Goal: Book appointment/travel/reservation

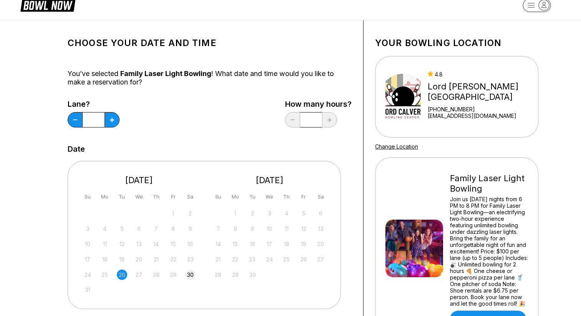
click at [188, 274] on div "30" at bounding box center [190, 275] width 10 height 10
click at [234, 212] on div "1" at bounding box center [235, 213] width 10 height 10
click at [171, 211] on div "5" at bounding box center [173, 213] width 10 height 10
click at [415, 198] on div "Family Laser Light Bowling Join us Saturday nights from 6 PM to 8 PM for Family…" at bounding box center [456, 248] width 143 height 158
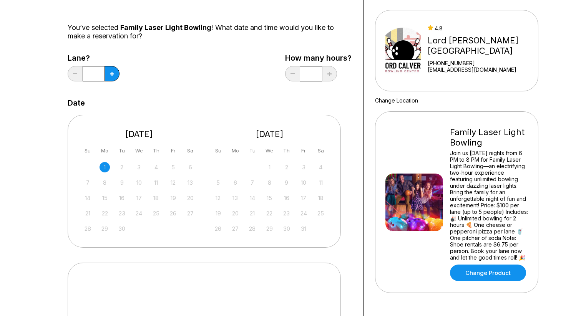
scroll to position [77, 0]
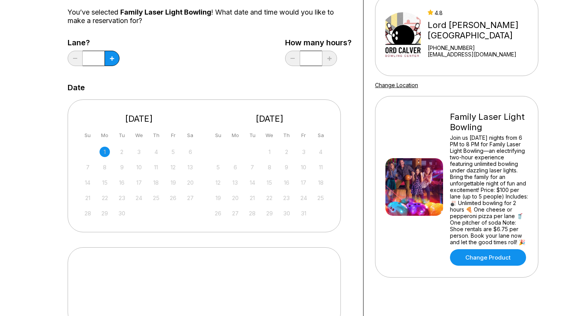
click at [33, 173] on div "Choose your Date and time You’ve selected Family Laser Light Bowling ! What dat…" at bounding box center [290, 166] width 581 height 414
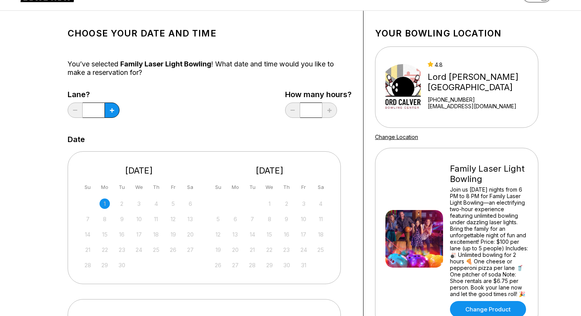
scroll to position [31, 0]
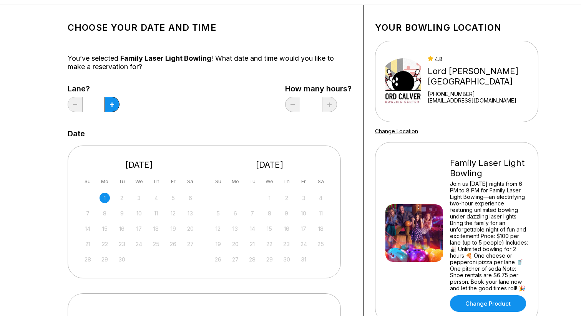
click at [174, 196] on div "5" at bounding box center [173, 198] width 10 height 10
click at [172, 244] on div "26" at bounding box center [173, 244] width 10 height 10
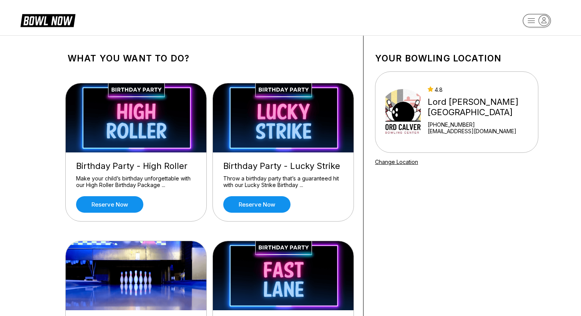
click at [17, 139] on div "What you want to do? Birthday Party - High Roller Make your child’s birthday un…" at bounding box center [290, 299] width 581 height 528
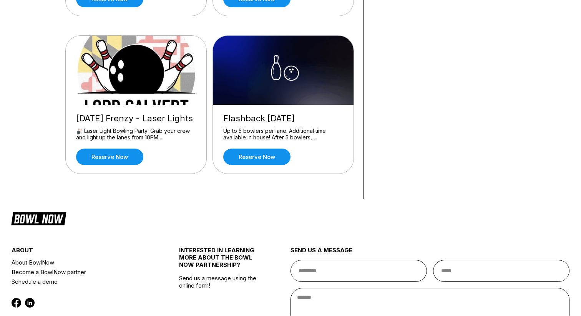
scroll to position [369, 0]
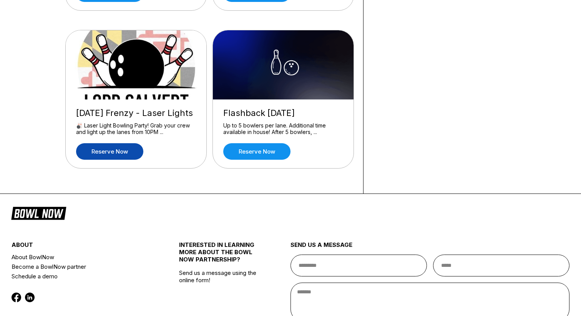
click at [98, 151] on link "Reserve now" at bounding box center [109, 151] width 67 height 17
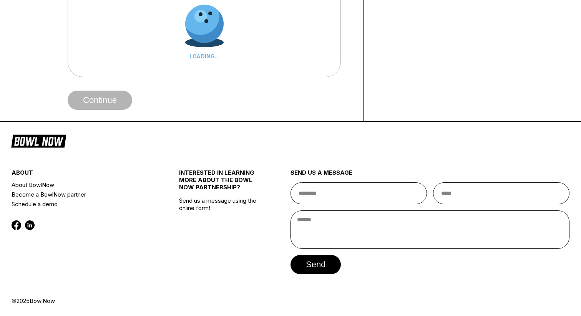
scroll to position [0, 0]
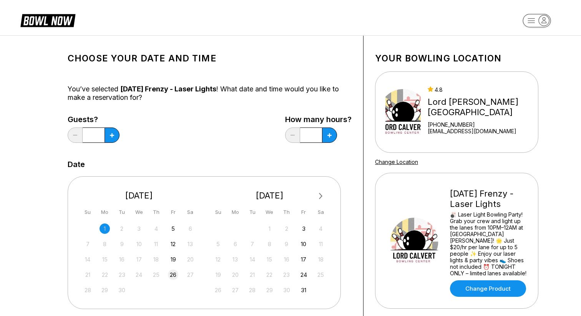
click at [174, 277] on div "26" at bounding box center [173, 275] width 10 height 10
click at [112, 136] on icon at bounding box center [112, 135] width 4 height 4
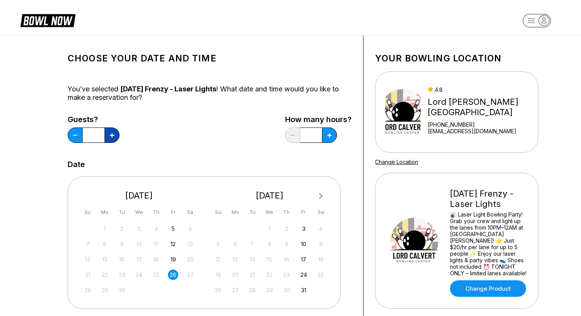
click at [112, 136] on icon at bounding box center [112, 135] width 4 height 4
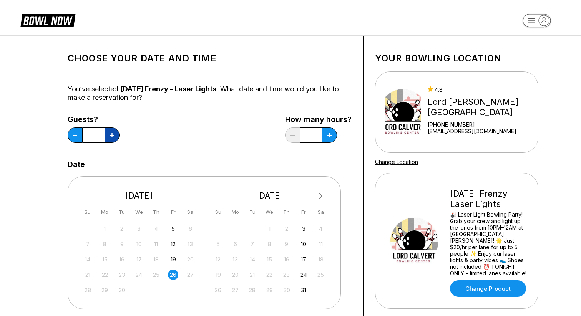
type input "**"
click at [328, 138] on button at bounding box center [329, 135] width 15 height 15
click at [328, 137] on icon at bounding box center [329, 135] width 4 height 4
click at [207, 125] on div "Guests? ** How many hours? *" at bounding box center [210, 131] width 284 height 32
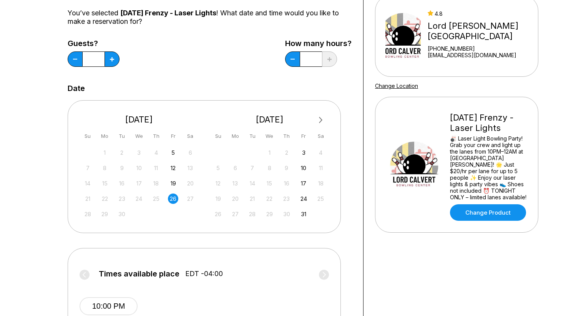
scroll to position [61, 0]
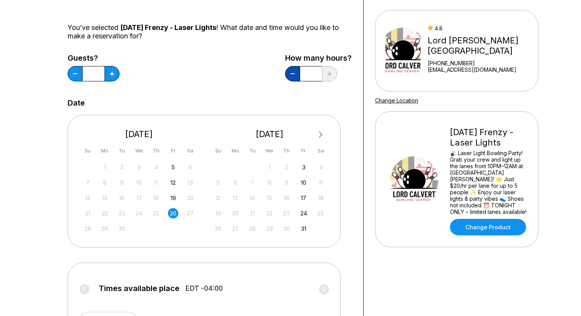
click at [294, 78] on button at bounding box center [292, 73] width 15 height 15
click at [292, 76] on button at bounding box center [292, 73] width 15 height 15
type input "*"
click at [16, 271] on div "Choose your Date and time You’ve selected Friday Frenzy - Laser Lights ! What d…" at bounding box center [290, 193] width 581 height 438
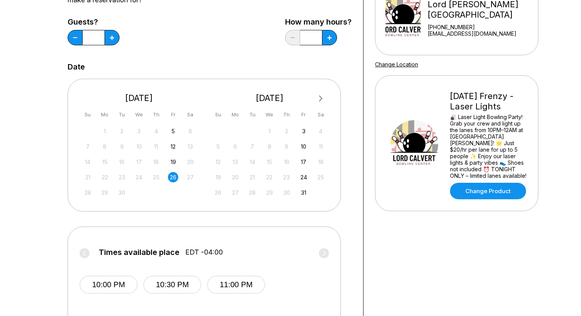
scroll to position [92, 0]
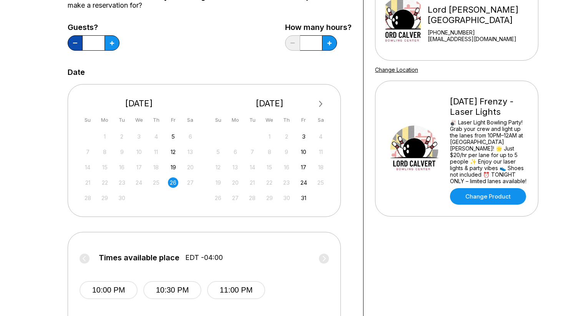
click at [75, 45] on button at bounding box center [75, 42] width 15 height 15
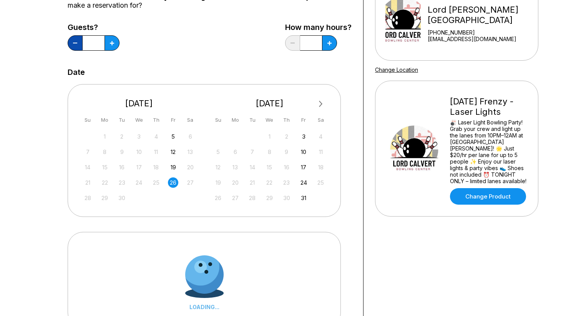
click at [75, 45] on button at bounding box center [75, 42] width 15 height 15
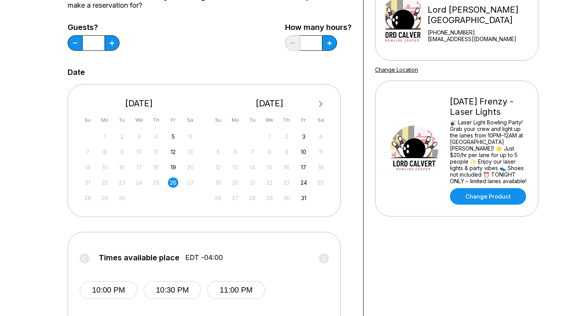
click at [43, 222] on div "Choose your Date and time You’ve selected Friday Frenzy - Laser Lights ! What d…" at bounding box center [290, 162] width 499 height 437
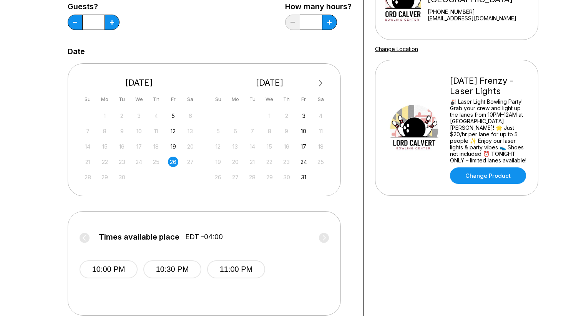
scroll to position [108, 0]
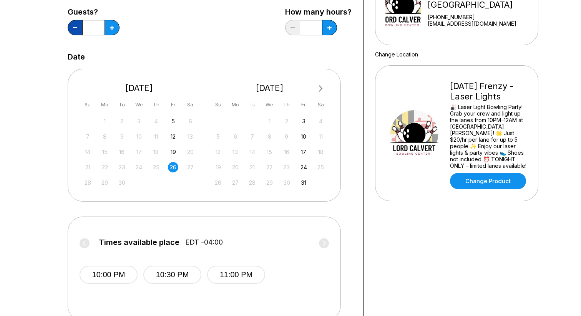
click at [71, 27] on button at bounding box center [75, 27] width 15 height 15
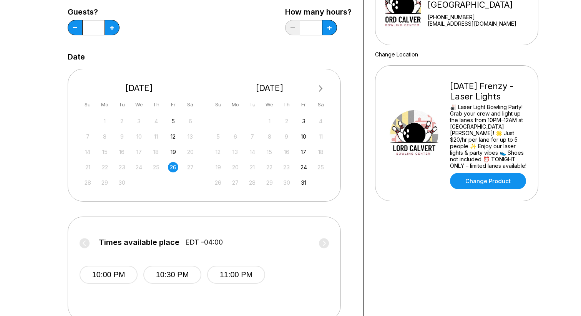
click at [53, 120] on div "Choose your Date and time You’ve selected Friday Frenzy - Laser Lights ! What d…" at bounding box center [290, 146] width 499 height 437
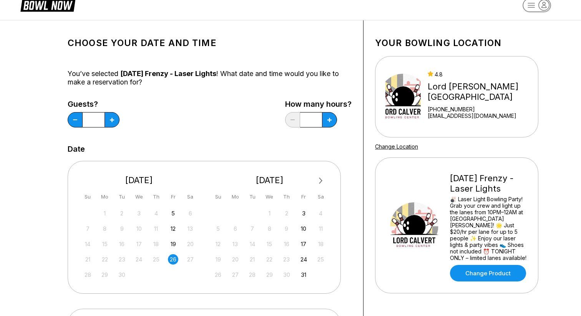
scroll to position [0, 0]
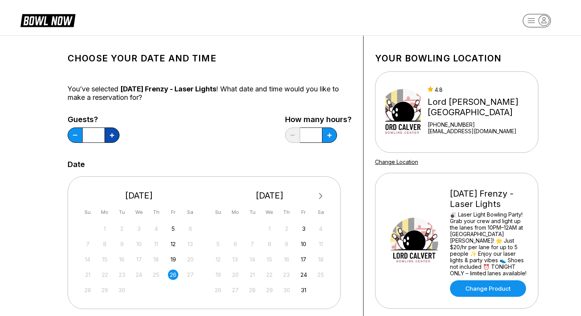
click at [111, 138] on button at bounding box center [112, 135] width 15 height 15
click at [113, 137] on icon at bounding box center [112, 135] width 4 height 4
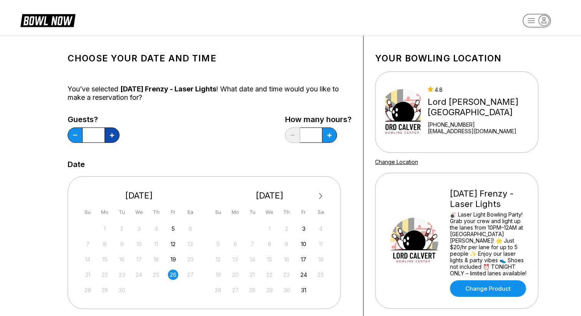
click at [113, 137] on icon at bounding box center [112, 135] width 4 height 4
click at [112, 135] on icon at bounding box center [112, 135] width 4 height 4
type input "**"
click at [213, 110] on div "Choose your Date and time You’ve selected Friday Frenzy - Laser Lights ! What d…" at bounding box center [210, 254] width 284 height 414
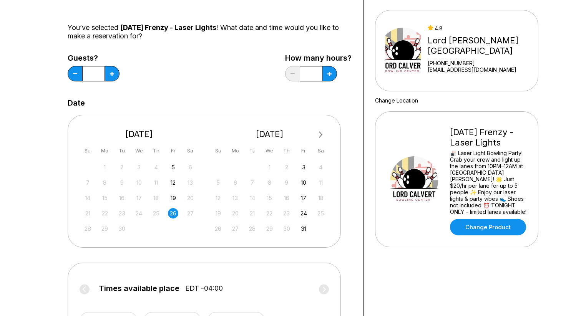
scroll to position [77, 0]
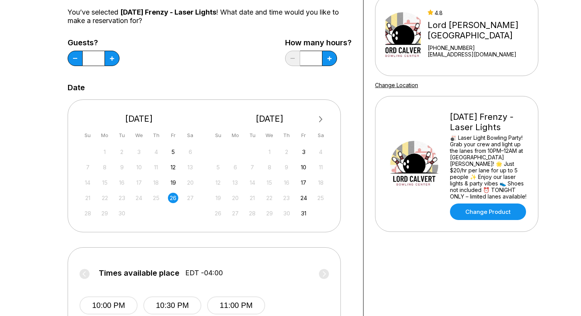
click at [35, 213] on div "Choose your Date and time You’ve selected Friday Frenzy - Laser Lights ! What d…" at bounding box center [290, 178] width 581 height 438
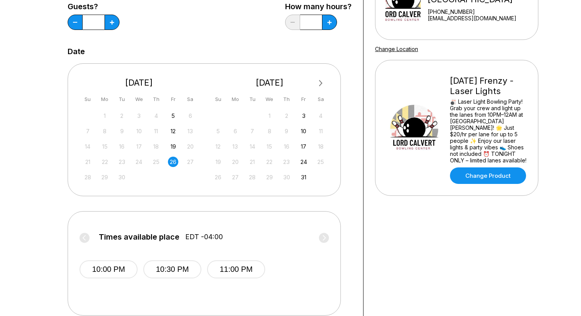
scroll to position [123, 0]
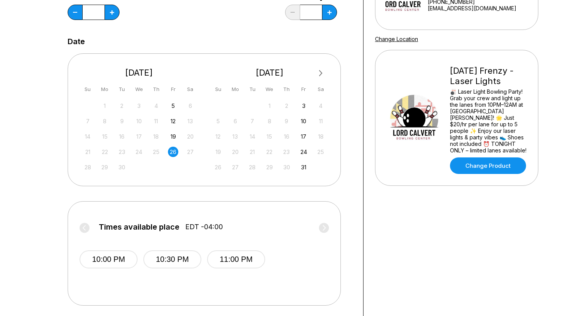
click at [48, 203] on div "Choose your Date and time You’ve selected Friday Frenzy - Laser Lights ! What d…" at bounding box center [290, 131] width 499 height 437
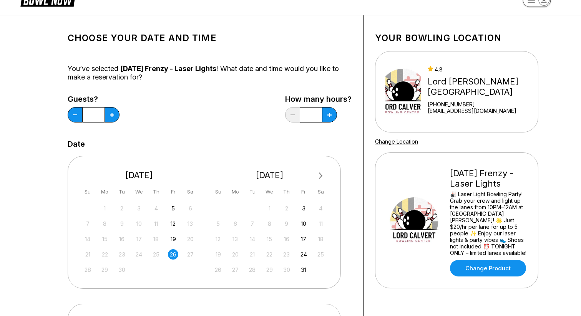
scroll to position [0, 0]
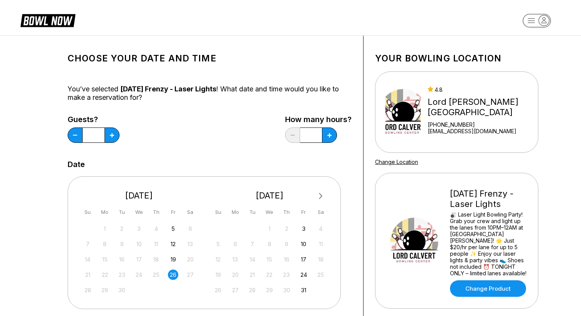
click at [13, 128] on div "Choose your Date and time You’ve selected Friday Frenzy - Laser Lights ! What d…" at bounding box center [290, 254] width 581 height 438
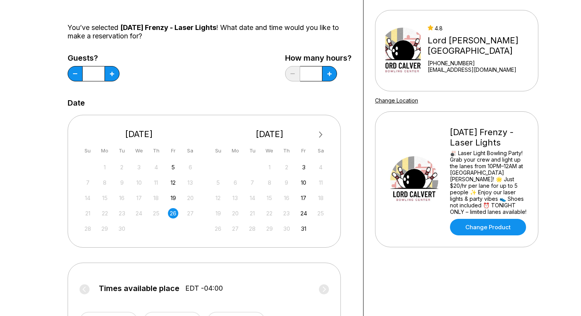
scroll to position [77, 0]
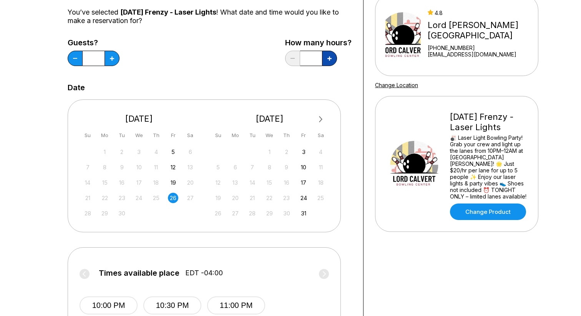
click at [333, 63] on button at bounding box center [329, 58] width 15 height 15
type input "***"
click at [11, 201] on div "Choose your Date and time You’ve selected Friday Frenzy - Laser Lights ! What d…" at bounding box center [290, 178] width 581 height 438
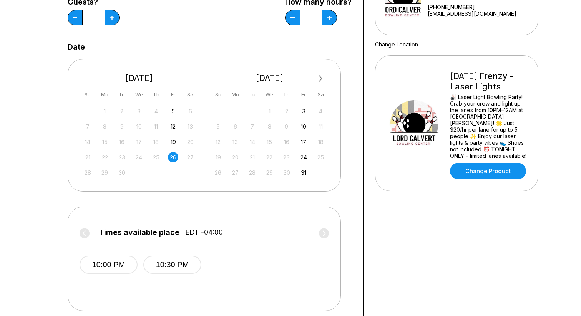
scroll to position [123, 0]
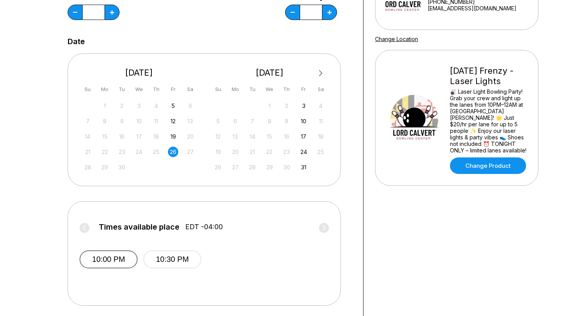
click at [116, 263] on button "10:00 PM" at bounding box center [109, 259] width 58 height 18
click at [15, 161] on div "Choose your Date and time You’ve selected Friday Frenzy - Laser Lights ! What d…" at bounding box center [290, 131] width 581 height 438
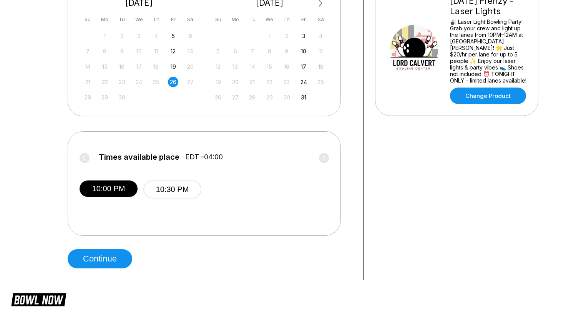
scroll to position [200, 0]
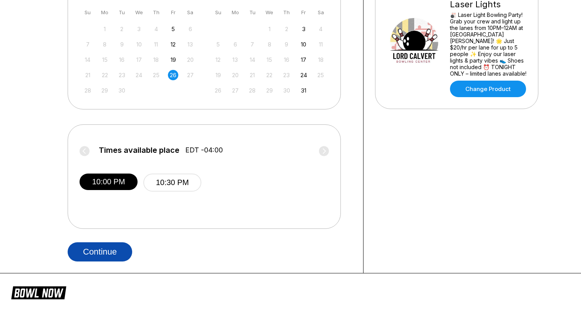
click at [104, 253] on button "Continue" at bounding box center [100, 251] width 65 height 19
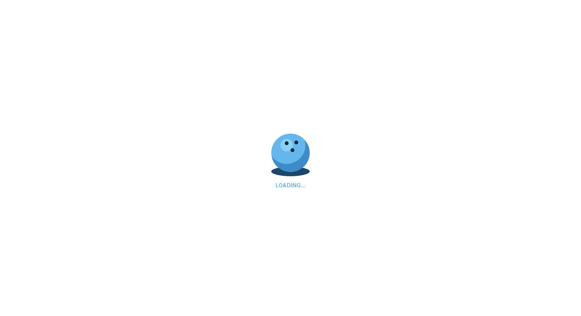
scroll to position [0, 0]
select select "**"
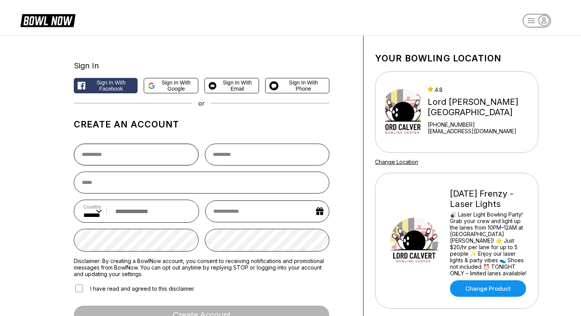
click at [117, 151] on input "text" at bounding box center [136, 155] width 125 height 22
type input "******"
click at [222, 154] on input "text" at bounding box center [267, 155] width 125 height 22
type input "******"
click at [114, 186] on input "email" at bounding box center [201, 183] width 255 height 22
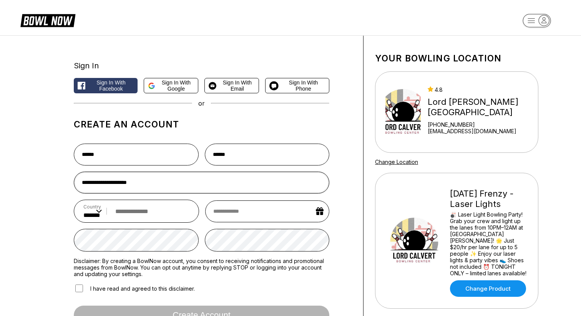
type input "**********"
click at [148, 211] on input "tel" at bounding box center [150, 211] width 78 height 14
type input "**********"
click at [227, 213] on input "text" at bounding box center [267, 212] width 124 height 22
select select "*"
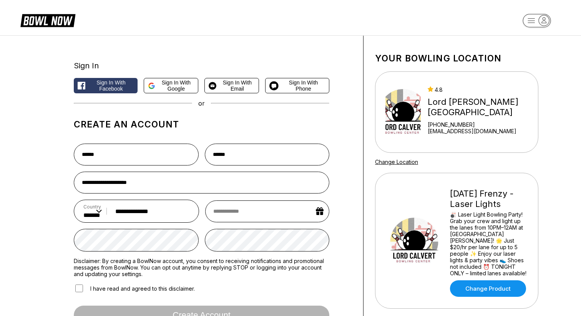
select select "****"
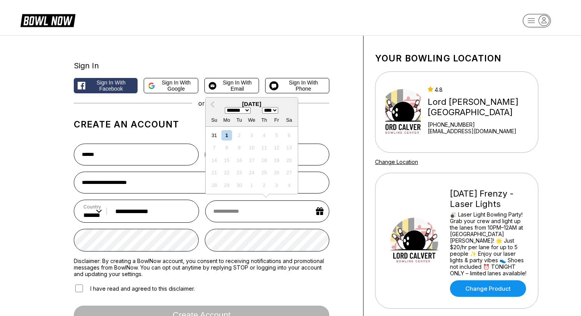
click at [249, 111] on select "******* ******** ***** ***** *** **** **** ****** ********* ******* ******** **…" at bounding box center [238, 110] width 26 height 7
select select "*"
click at [278, 111] on select "**** **** **** **** **** **** **** **** **** **** **** **** **** **** **** ****…" at bounding box center [270, 110] width 16 height 7
select select "****"
click at [260, 149] on div "9" at bounding box center [264, 148] width 10 height 10
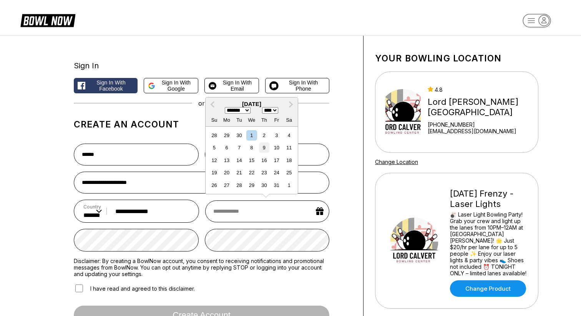
type input "**********"
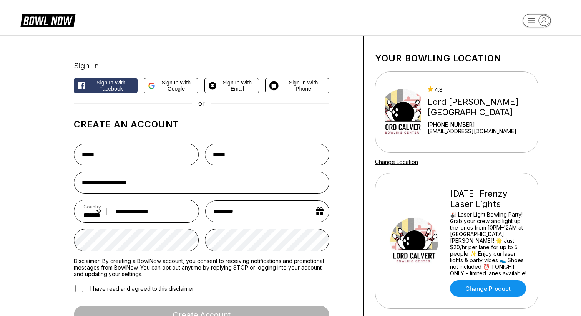
click at [50, 249] on div "**********" at bounding box center [290, 205] width 499 height 338
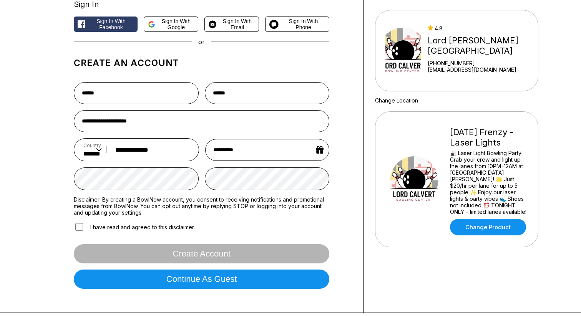
scroll to position [77, 0]
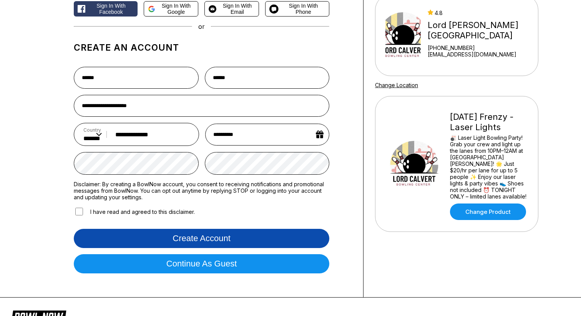
click at [156, 237] on button "Create account" at bounding box center [201, 238] width 255 height 19
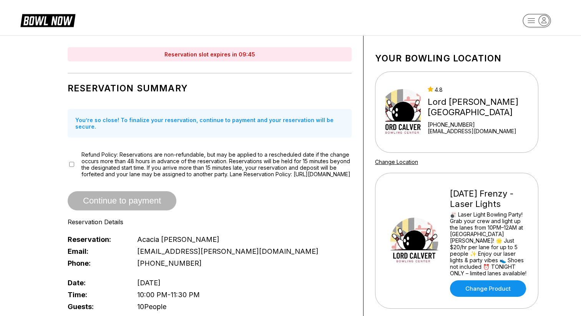
click at [36, 224] on div "Reservation slot expires in 09:45 Reservation Summary You’re so close! To final…" at bounding box center [290, 313] width 581 height 557
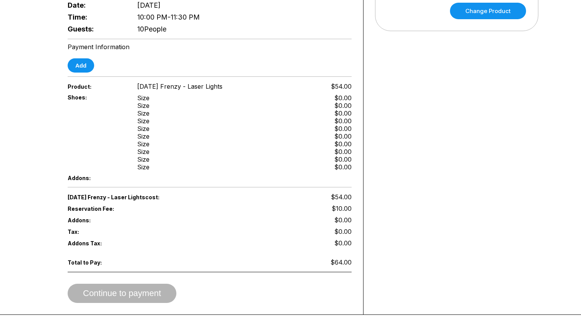
scroll to position [292, 0]
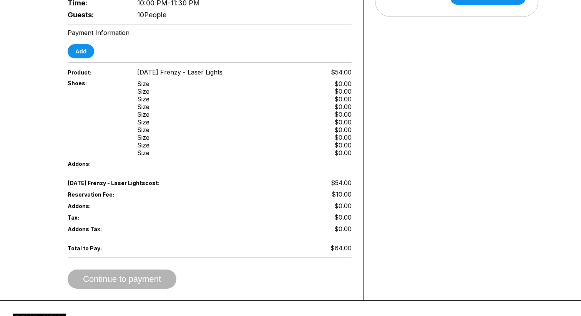
click at [22, 107] on div "Reservation slot expires in 09:37 Reservation Summary You’re so close! To final…" at bounding box center [290, 21] width 581 height 557
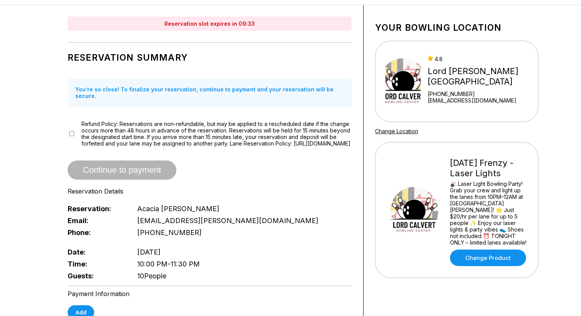
scroll to position [15, 0]
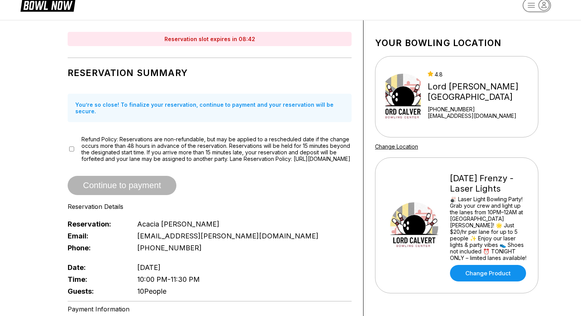
click at [41, 176] on div "Reservation slot expires in 08:42 Reservation Summary You’re so close! To final…" at bounding box center [290, 298] width 499 height 557
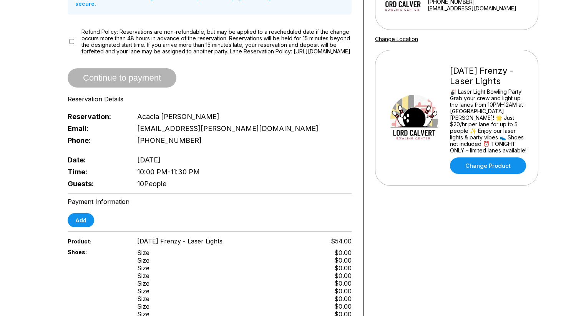
scroll to position [138, 0]
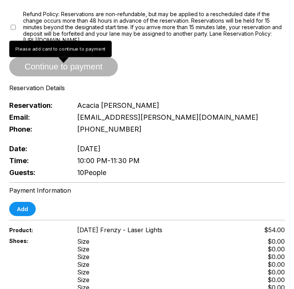
click at [60, 70] on span "Continue to payment" at bounding box center [63, 67] width 109 height 8
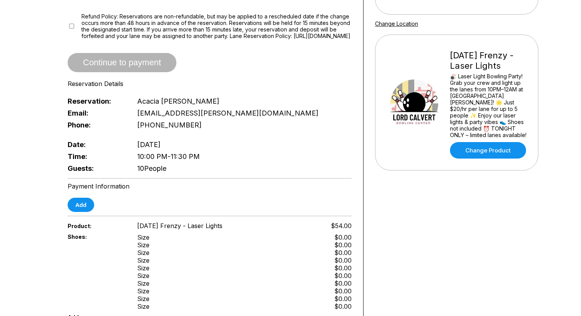
click at [24, 112] on div "Reservation slot expires in 03:27 Reservation Summary You’re so close! To final…" at bounding box center [290, 175] width 581 height 557
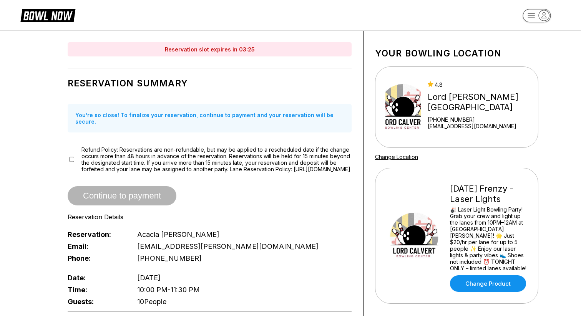
scroll to position [0, 0]
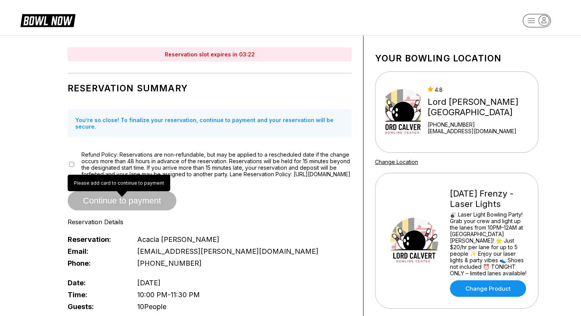
click at [114, 196] on div "Continue to payment" at bounding box center [210, 200] width 284 height 19
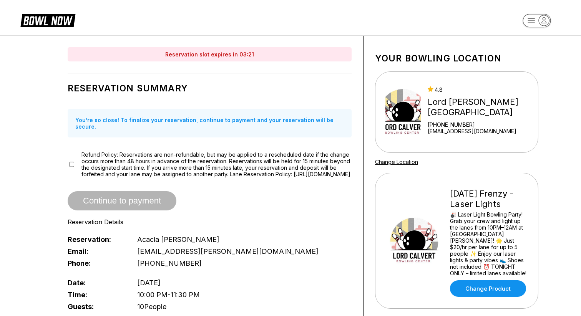
click at [42, 232] on div "Reservation slot expires in 03:21 Reservation Summary You’re so close! To final…" at bounding box center [290, 314] width 499 height 557
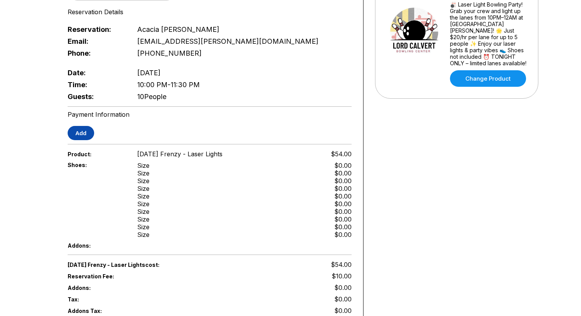
scroll to position [215, 0]
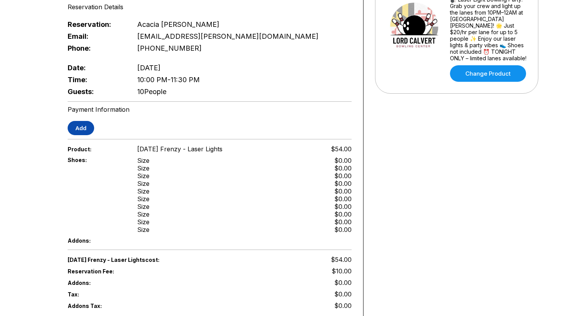
click at [81, 127] on button "Add" at bounding box center [81, 128] width 27 height 14
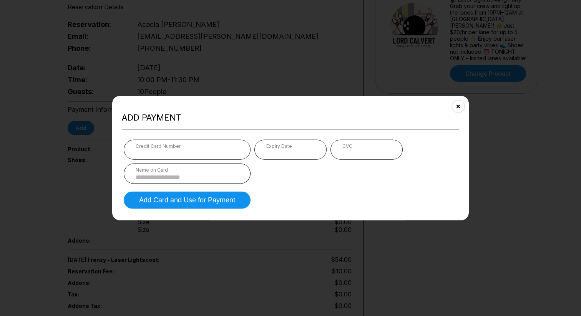
click at [173, 146] on div "Credit Card Number" at bounding box center [187, 146] width 103 height 6
click at [155, 177] on input at bounding box center [187, 177] width 103 height 7
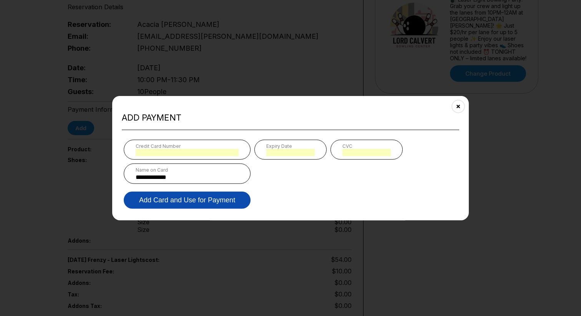
type input "**********"
click at [146, 197] on button "Add Card and Use for Payment" at bounding box center [187, 200] width 127 height 17
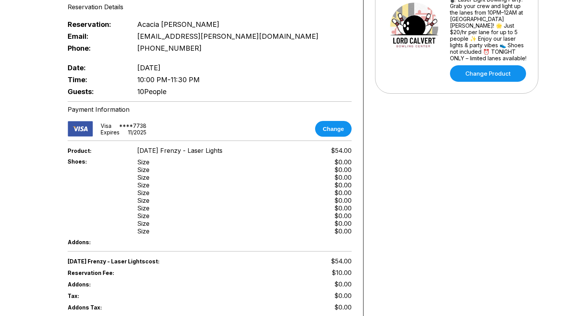
click at [32, 229] on div "Reservation slot expires in 02:34 Reservation Summary You’re so close! To final…" at bounding box center [290, 99] width 581 height 559
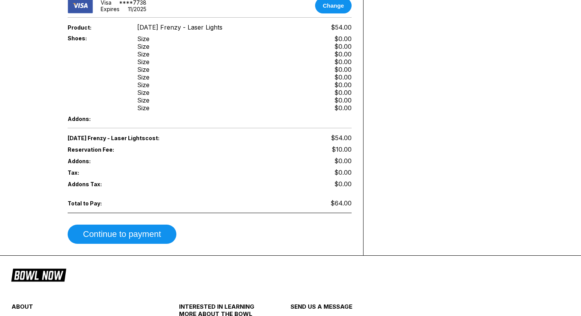
scroll to position [353, 0]
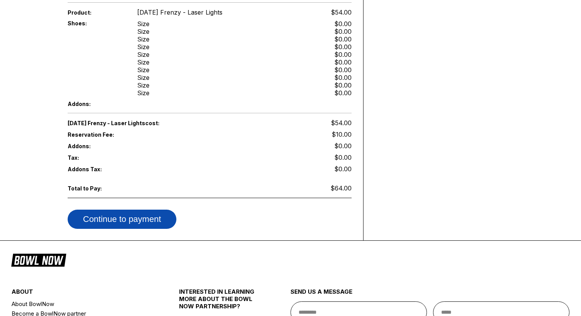
click at [113, 216] on button "Continue to payment" at bounding box center [122, 219] width 109 height 19
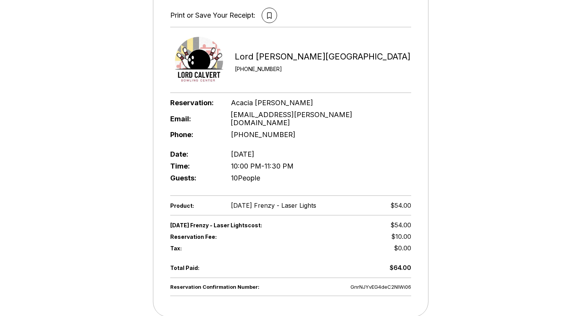
scroll to position [92, 0]
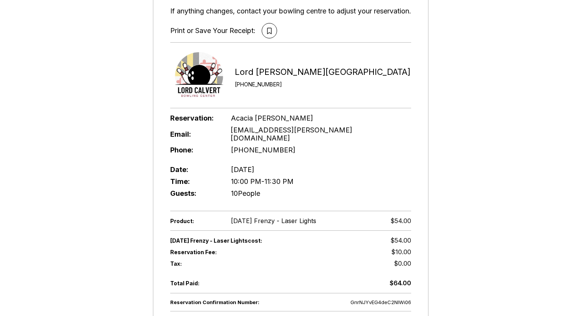
click at [120, 225] on div "Reservation Confirmation Number: GnrNJYvEG4deC2NlWi06 Thank you for booking wit…" at bounding box center [290, 145] width 581 height 404
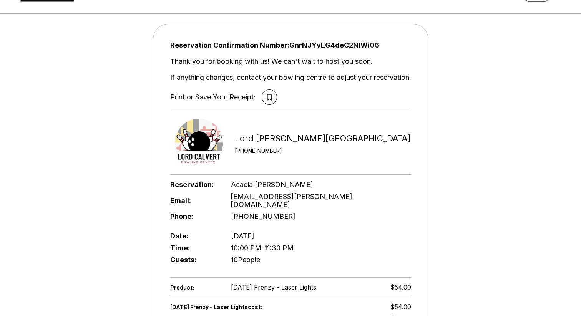
scroll to position [31, 0]
